Goal: Find specific page/section: Find specific page/section

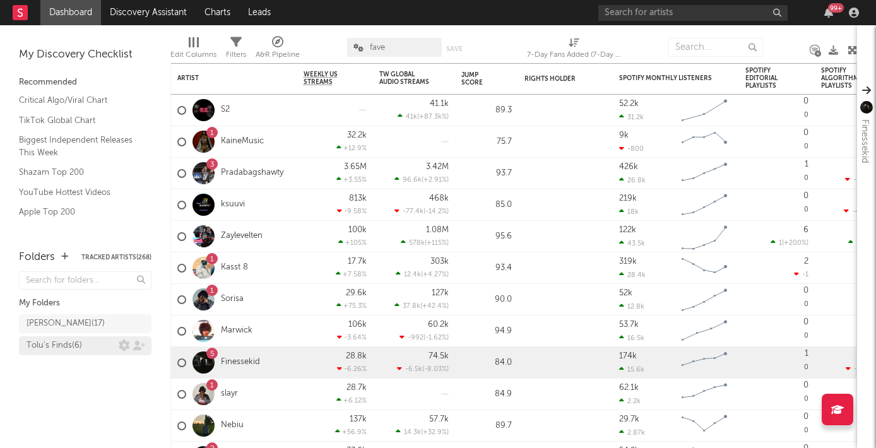
click at [87, 348] on div "Tolu's Finds ( 6 )" at bounding box center [73, 345] width 92 height 15
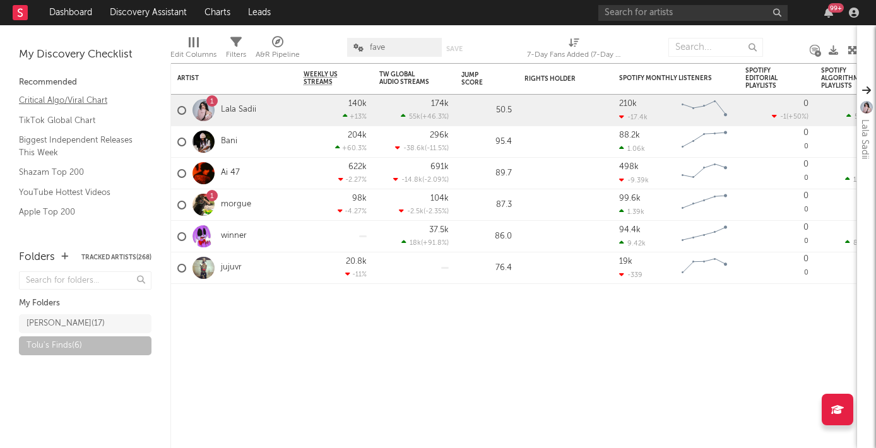
click at [99, 105] on link "Critical Algo/Viral Chart" at bounding box center [79, 100] width 120 height 14
